Goal: Transaction & Acquisition: Subscribe to service/newsletter

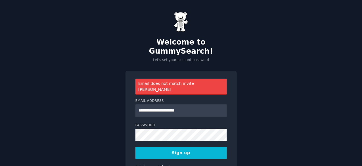
click at [136, 147] on button "Sign up" at bounding box center [182, 153] width 92 height 12
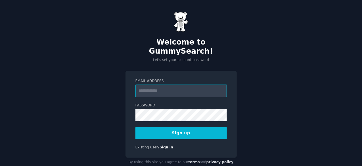
click at [177, 85] on input "Email Address" at bounding box center [182, 91] width 92 height 13
paste input "**********"
click at [143, 85] on input "**********" at bounding box center [182, 91] width 92 height 13
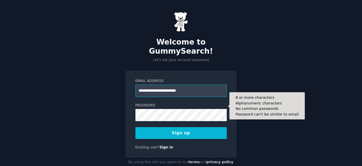
type input "**********"
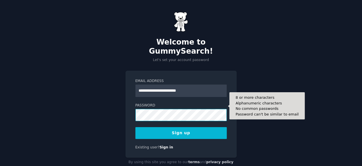
click at [136, 127] on button "Sign up" at bounding box center [182, 133] width 92 height 12
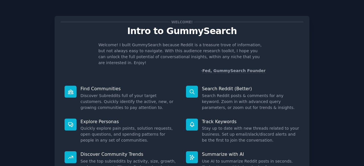
scroll to position [56, 0]
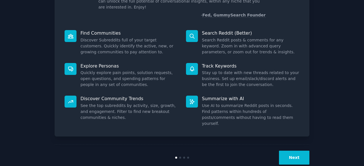
click at [287, 151] on button "Next" at bounding box center [294, 158] width 30 height 14
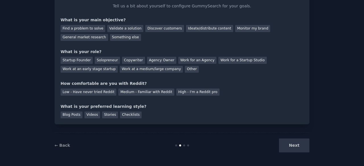
click at [287, 147] on div "Next" at bounding box center [266, 146] width 85 height 14
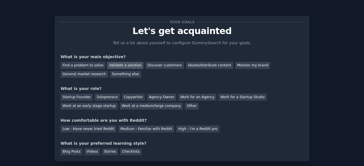
click at [107, 63] on div "Validate a solution" at bounding box center [125, 65] width 36 height 7
click at [105, 99] on div "Solopreneur" at bounding box center [107, 97] width 25 height 7
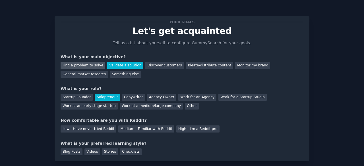
click at [89, 65] on div "Find a problem to solve" at bounding box center [83, 65] width 45 height 7
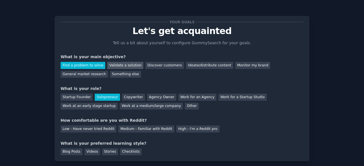
click at [110, 64] on div "Validate a solution" at bounding box center [125, 65] width 36 height 7
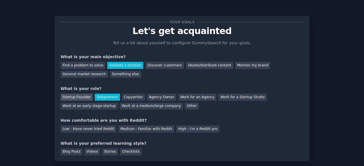
click at [78, 98] on div "Startup Founder" at bounding box center [77, 97] width 32 height 7
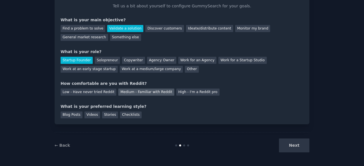
click at [129, 94] on div "Medium - Familiar with Reddit" at bounding box center [146, 92] width 56 height 7
click at [72, 115] on div "Blog Posts" at bounding box center [72, 115] width 22 height 7
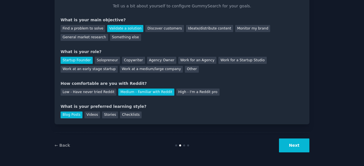
click at [289, 142] on button "Next" at bounding box center [294, 146] width 30 height 14
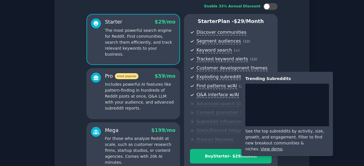
scroll to position [98, 0]
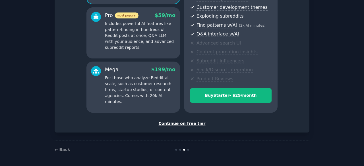
click at [179, 125] on div "Continue on free tier" at bounding box center [182, 124] width 243 height 6
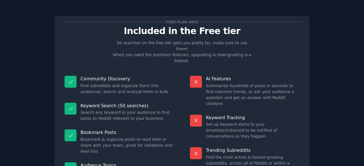
scroll to position [55, 0]
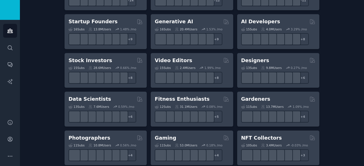
scroll to position [173, 0]
